Goal: Task Accomplishment & Management: Complete application form

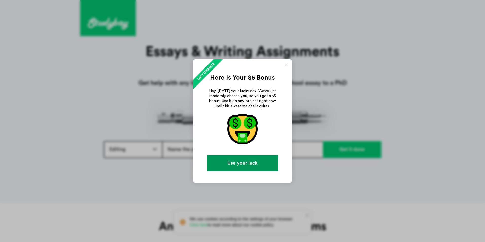
click at [232, 163] on link "Use your luck" at bounding box center [242, 163] width 71 height 16
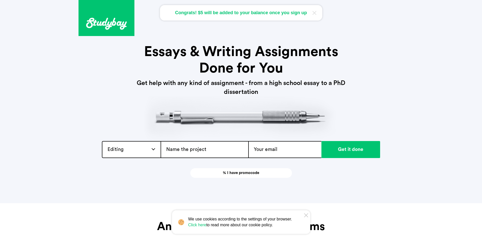
click at [307, 214] on icon at bounding box center [306, 216] width 4 height 4
